Goal: Task Accomplishment & Management: Manage account settings

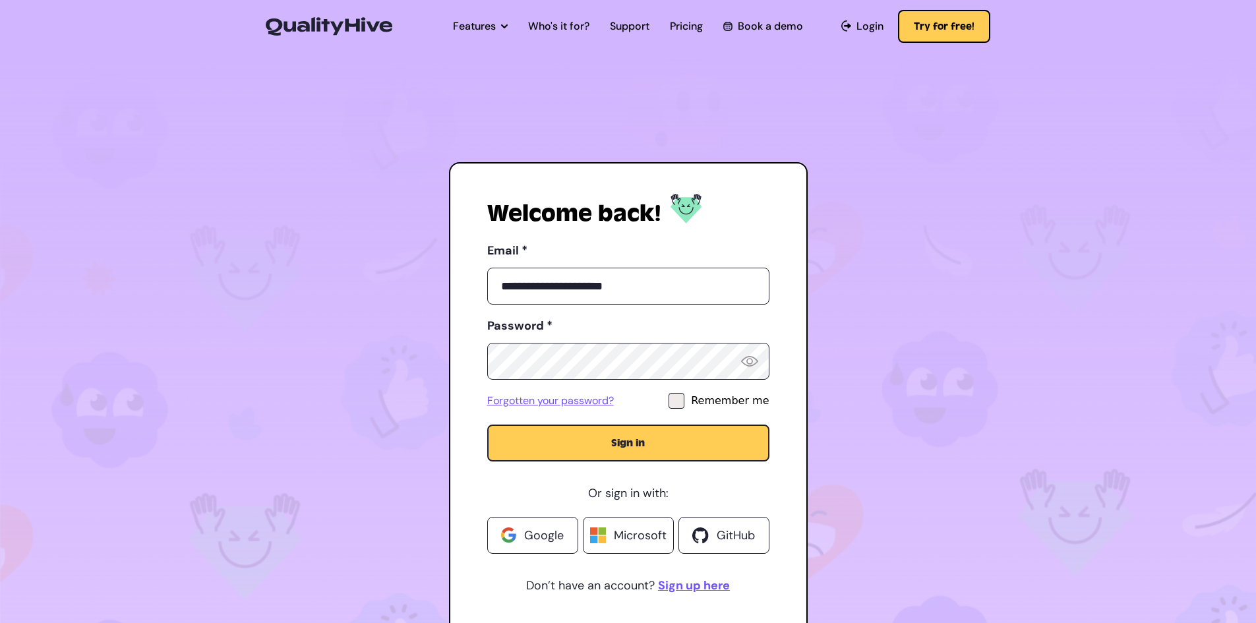
click at [621, 457] on button "Sign in" at bounding box center [628, 443] width 282 height 37
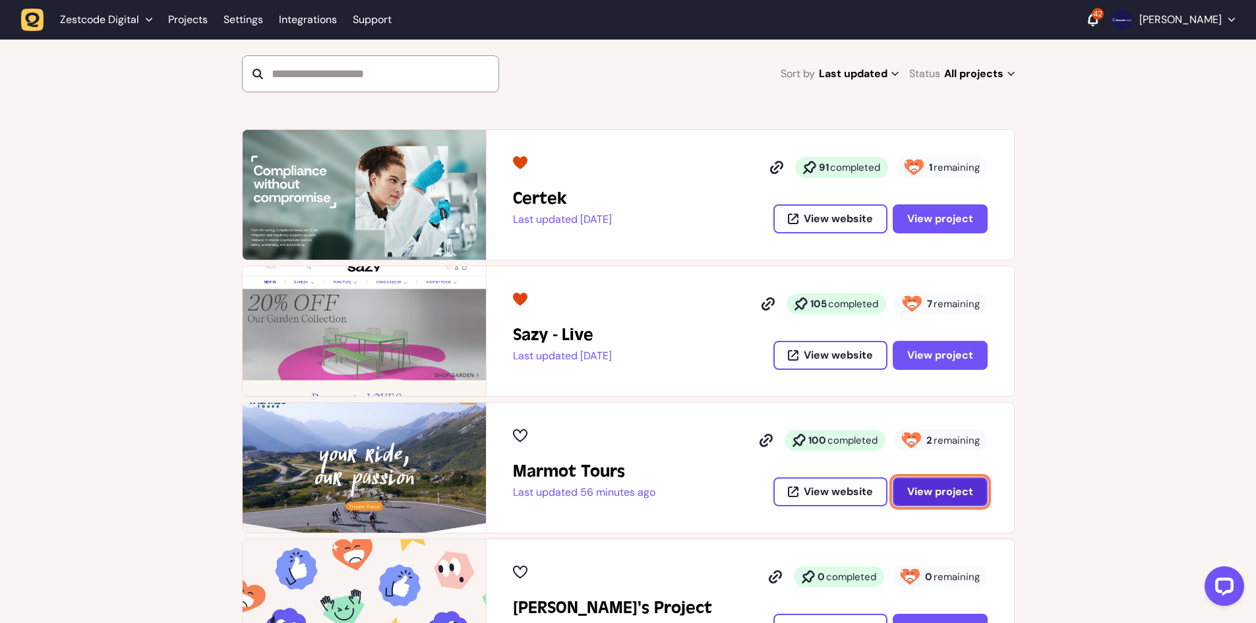
click at [927, 491] on span "View project" at bounding box center [940, 491] width 66 height 11
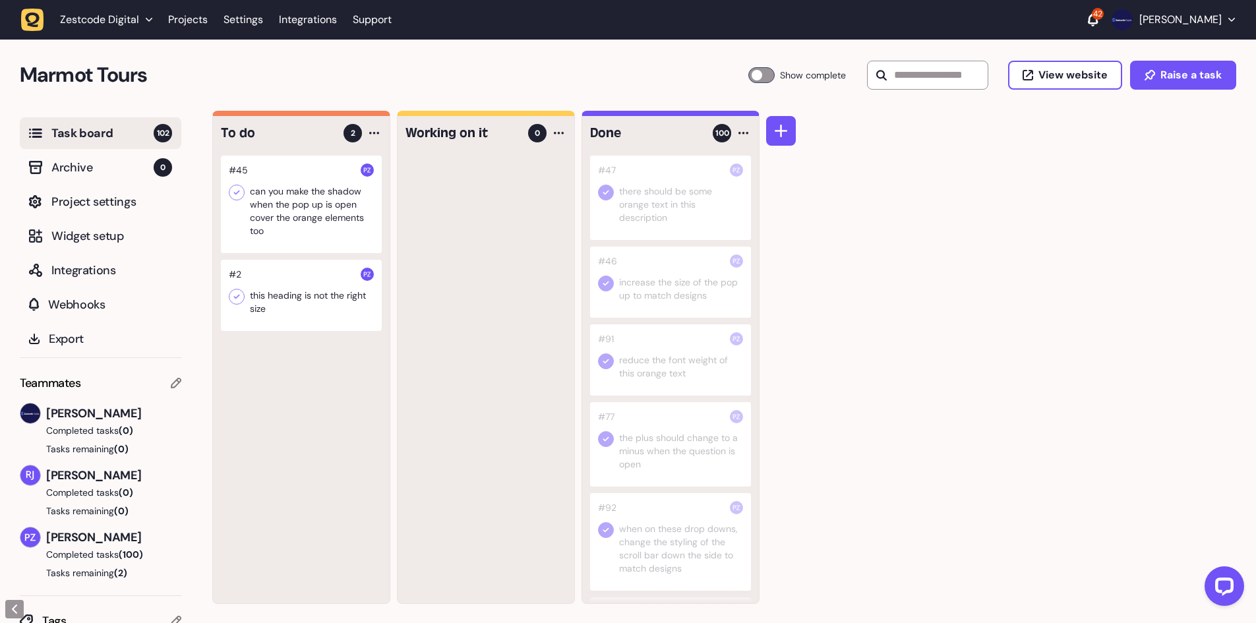
click at [319, 212] on div at bounding box center [301, 205] width 161 height 98
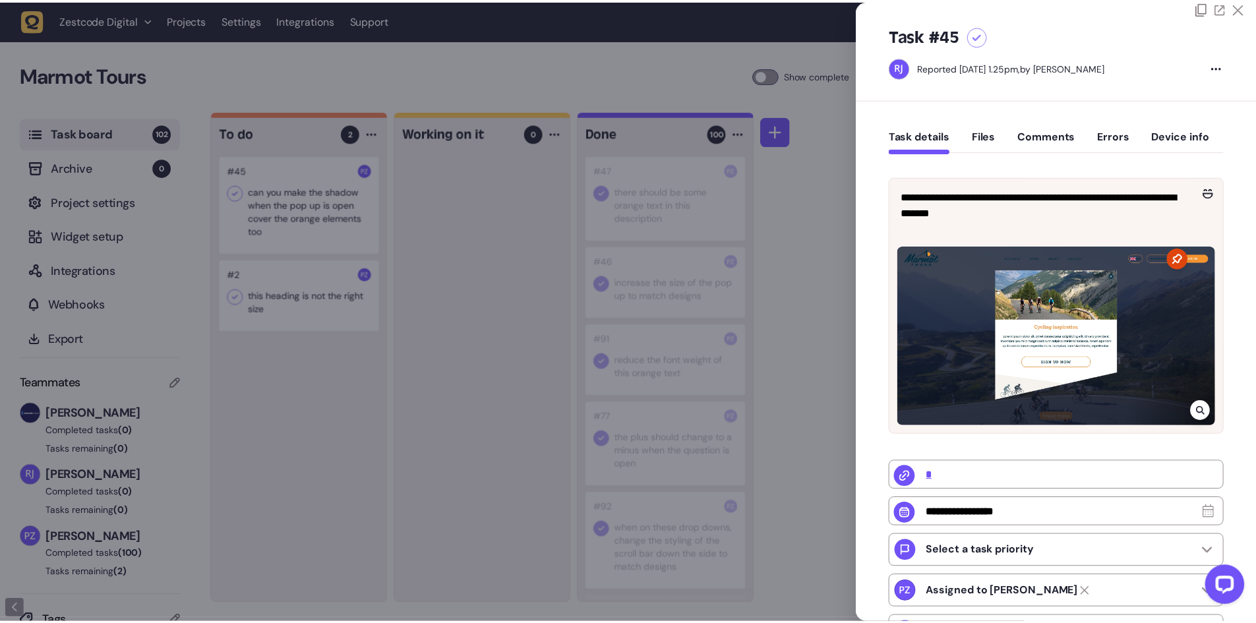
scroll to position [1, 0]
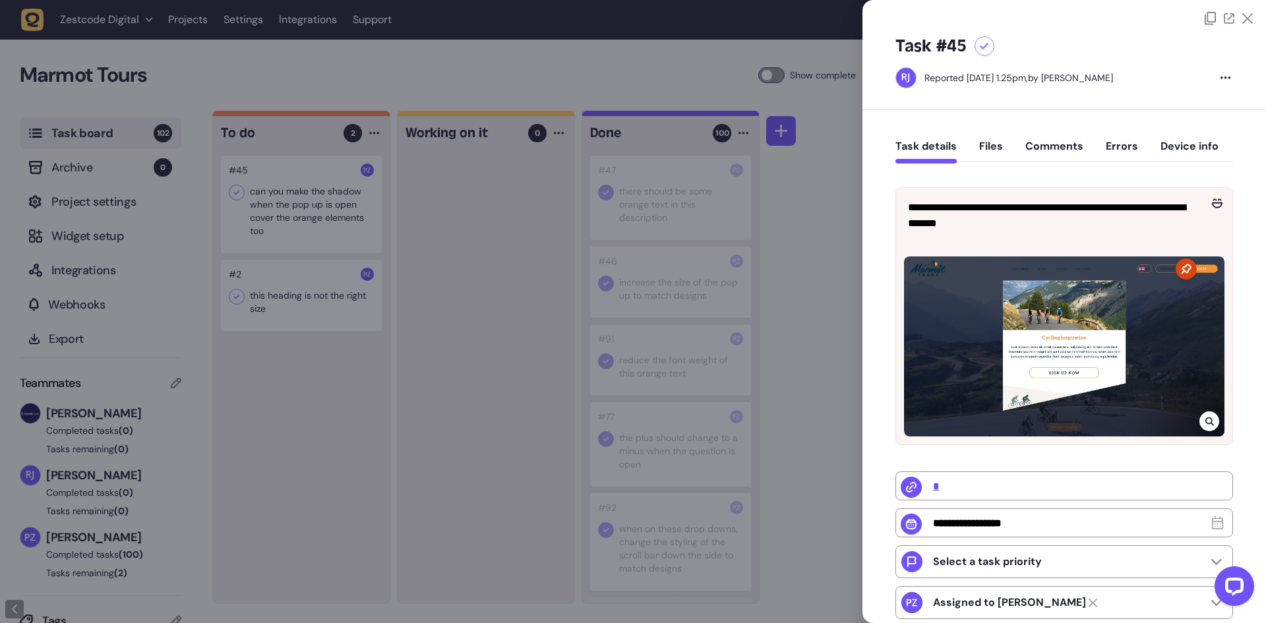
click at [785, 192] on div at bounding box center [633, 311] width 1266 height 623
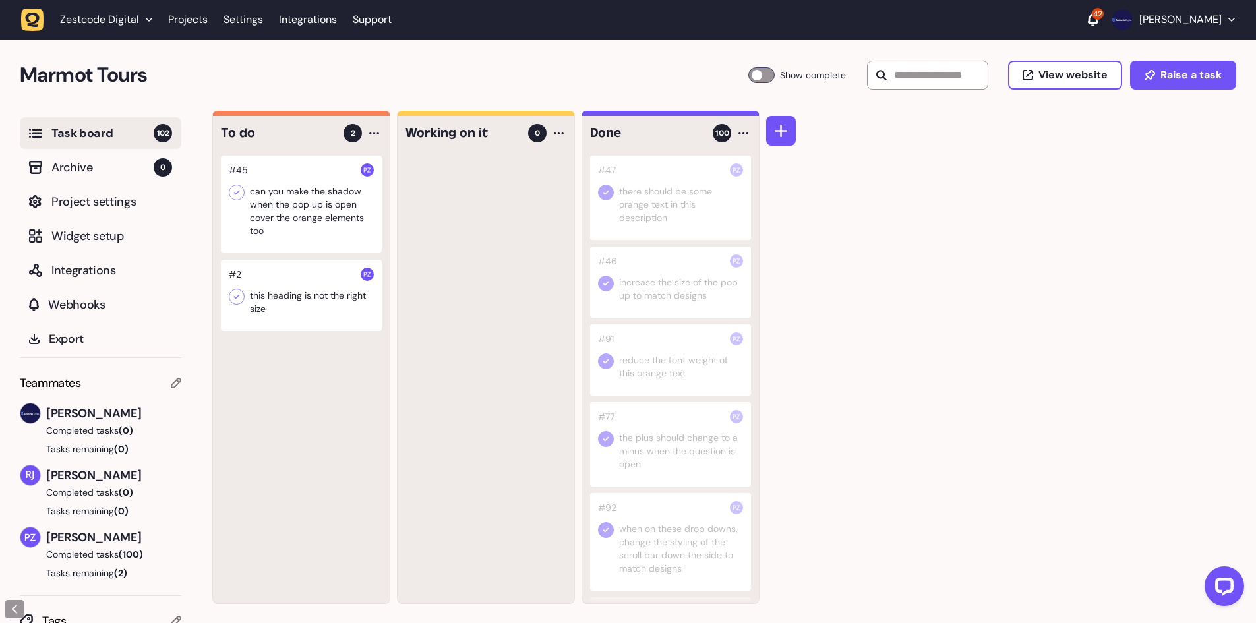
click at [771, 74] on label "Show complete" at bounding box center [797, 75] width 99 height 16
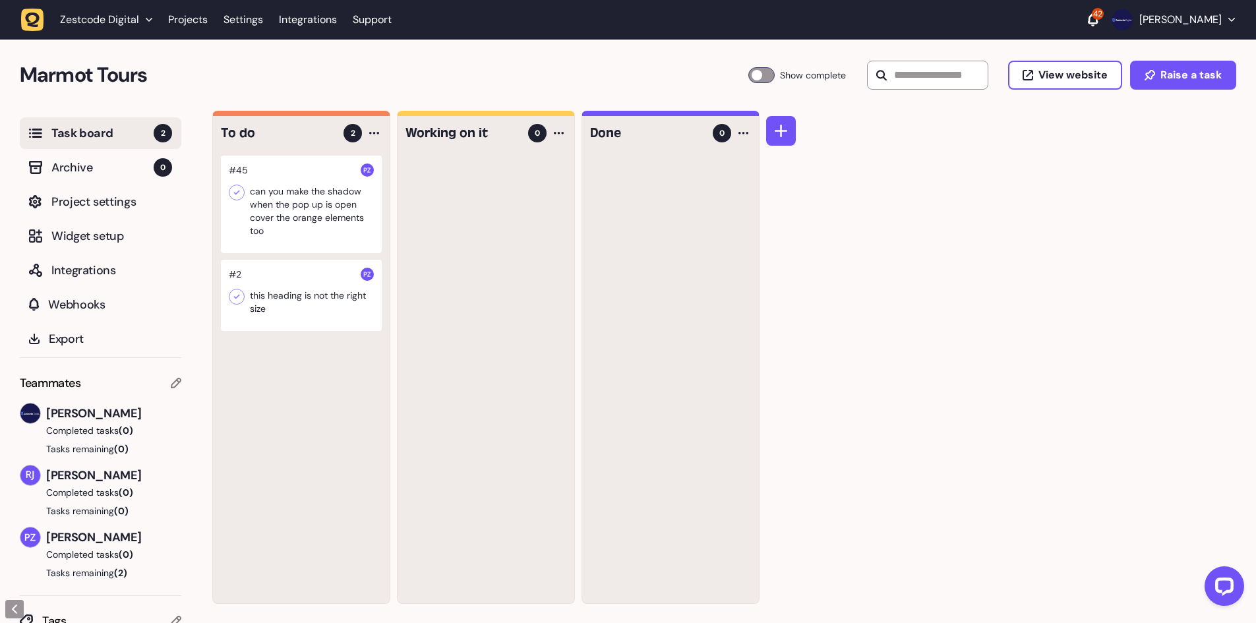
click at [764, 74] on div at bounding box center [761, 75] width 26 height 16
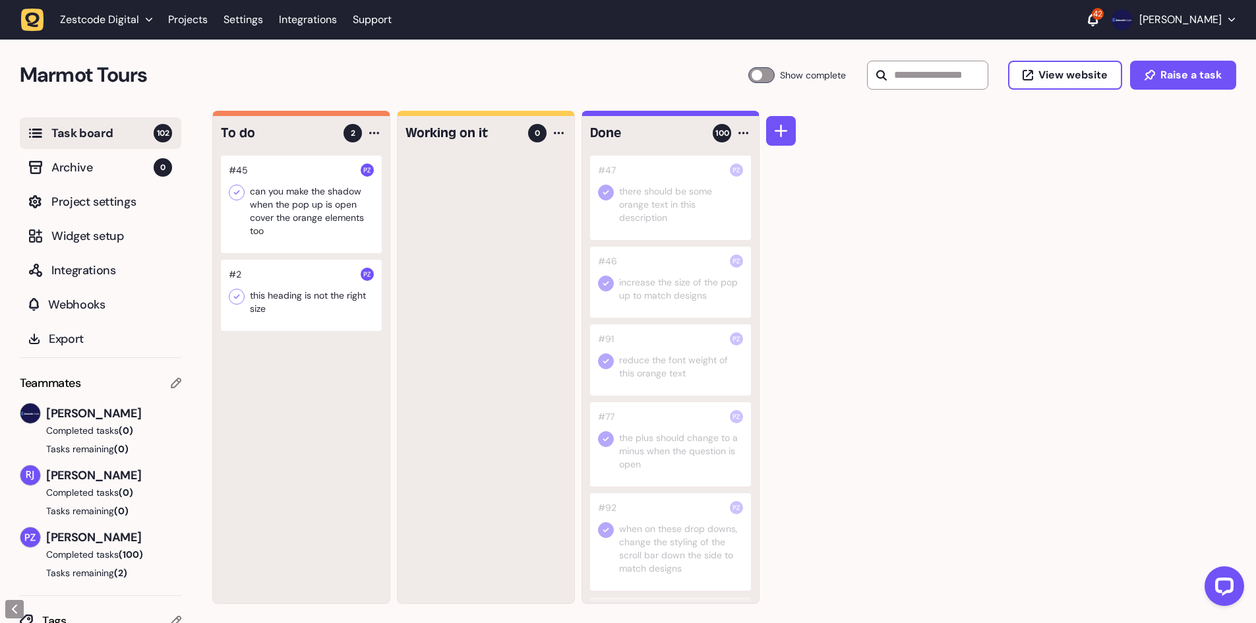
click at [329, 280] on div at bounding box center [301, 295] width 161 height 71
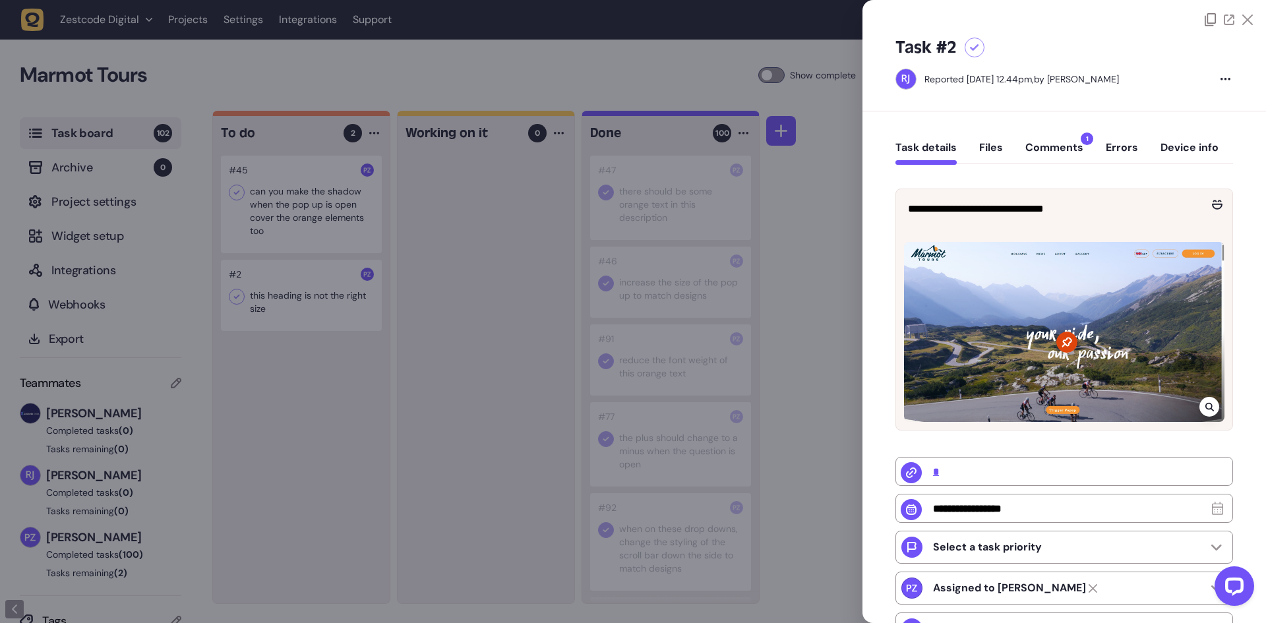
click at [1044, 152] on button "Comments 1" at bounding box center [1054, 153] width 58 height 24
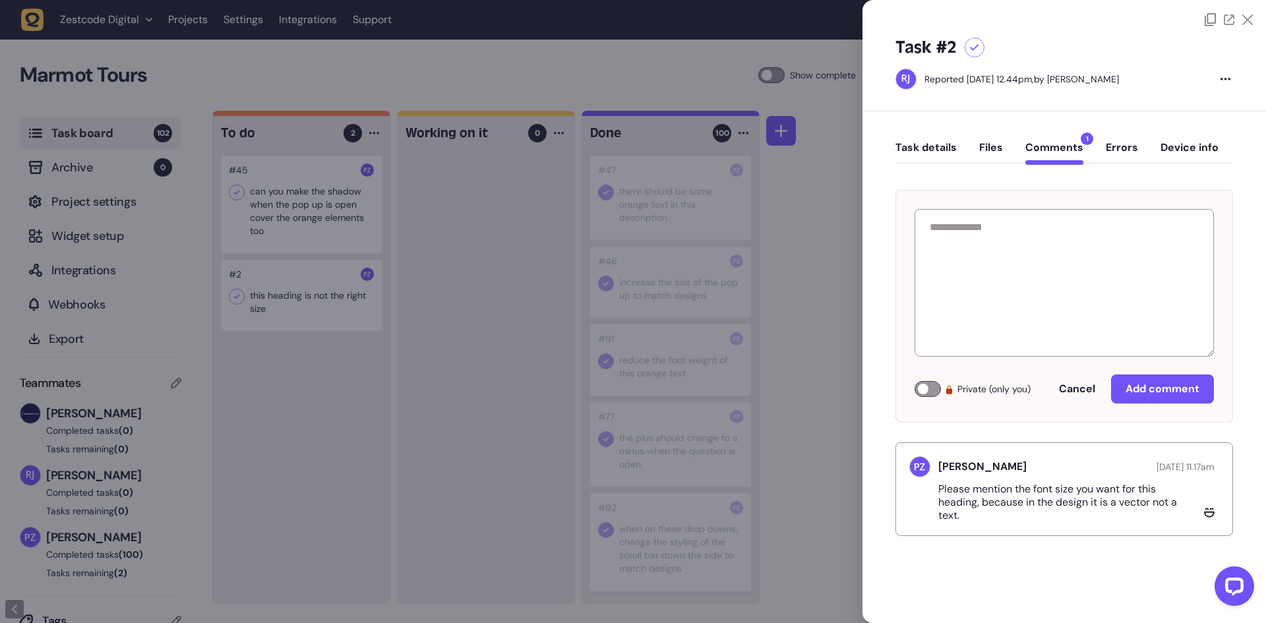
click at [947, 150] on button "Task details" at bounding box center [925, 153] width 61 height 24
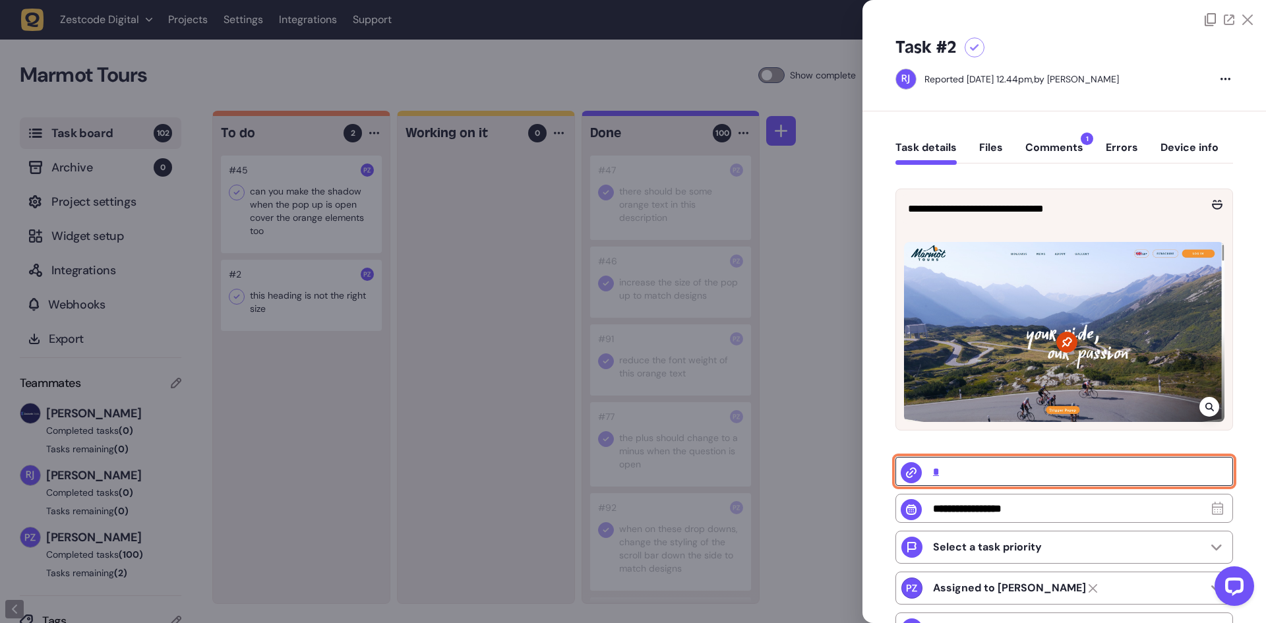
click at [933, 471] on input "*" at bounding box center [1064, 471] width 338 height 29
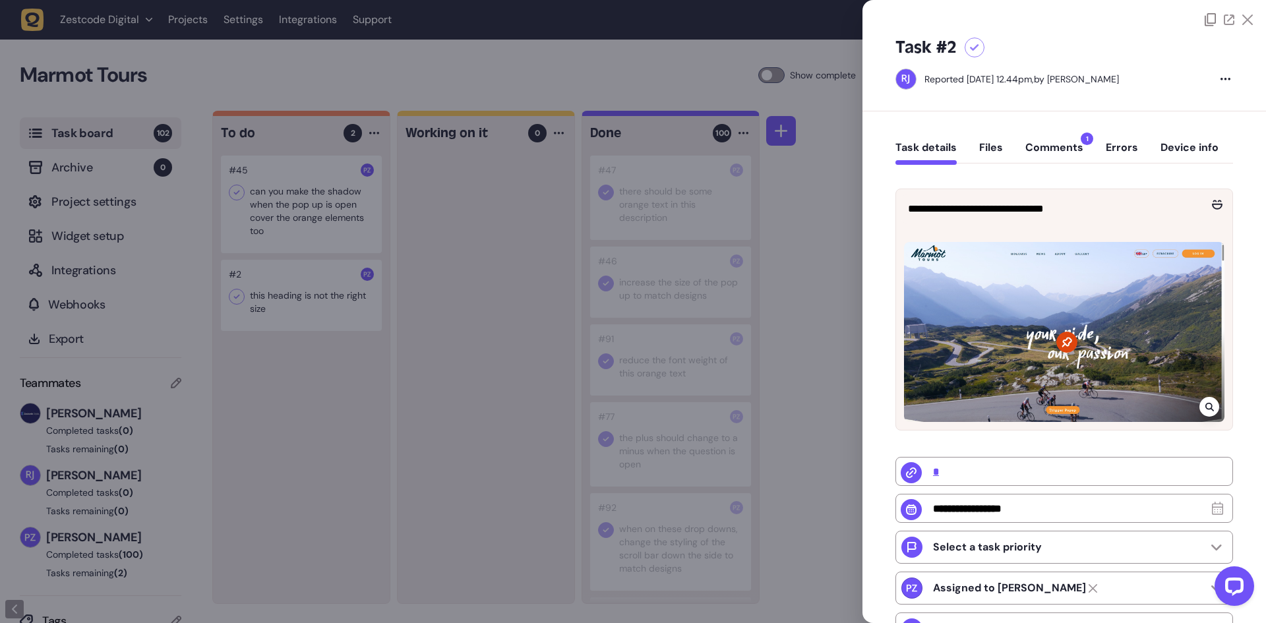
click at [970, 48] on icon at bounding box center [974, 47] width 9 height 7
click at [405, 252] on div at bounding box center [633, 311] width 1266 height 623
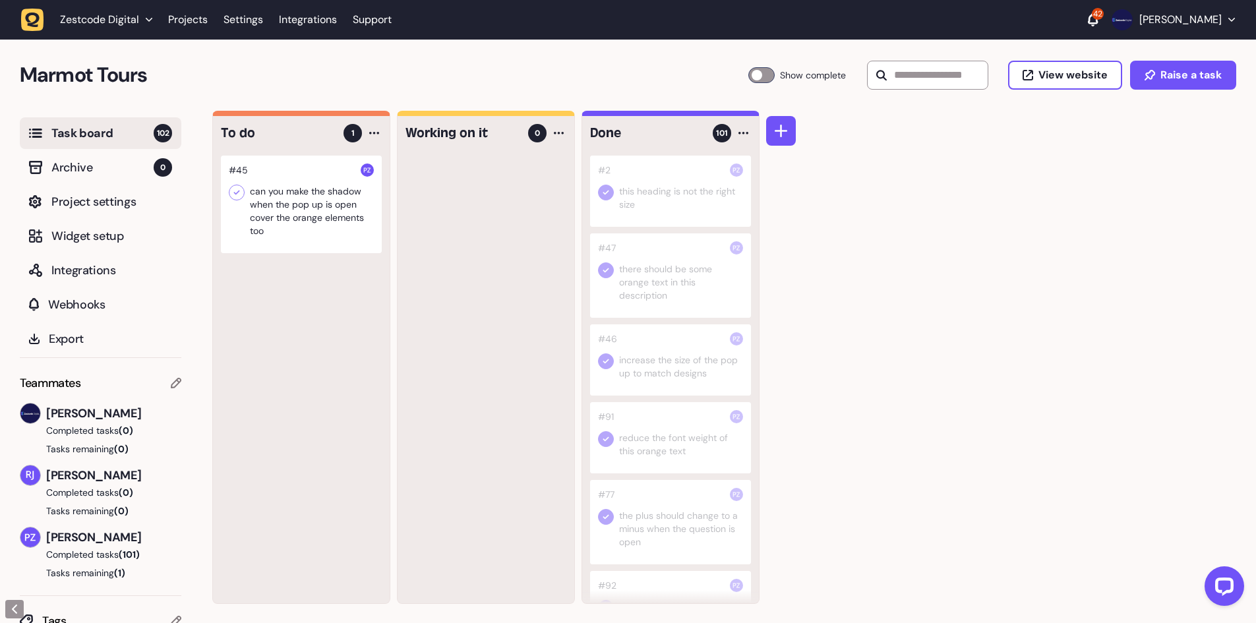
click at [297, 215] on div at bounding box center [301, 205] width 161 height 98
